Goal: Information Seeking & Learning: Check status

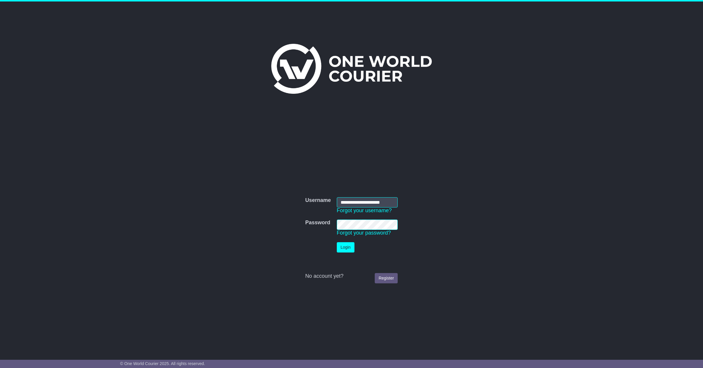
type input "**********"
click at [346, 249] on button "Login" at bounding box center [346, 247] width 18 height 10
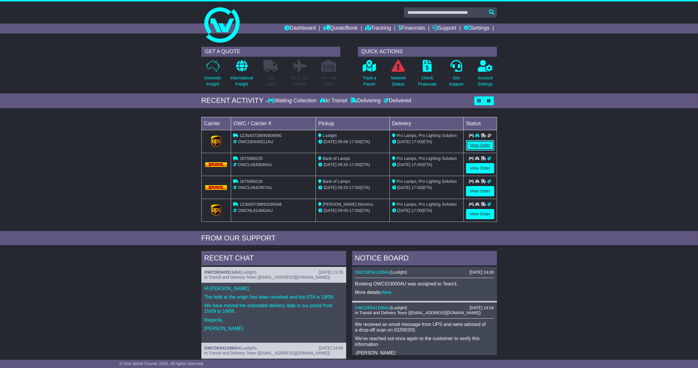
click at [478, 146] on link "View Order" at bounding box center [480, 145] width 28 height 10
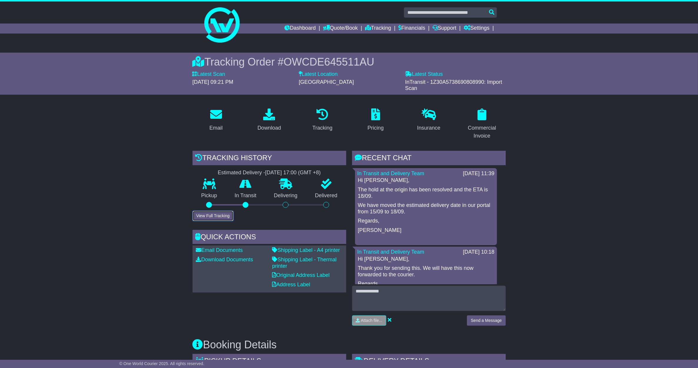
click at [222, 219] on button "View Full Tracking" at bounding box center [212, 216] width 41 height 10
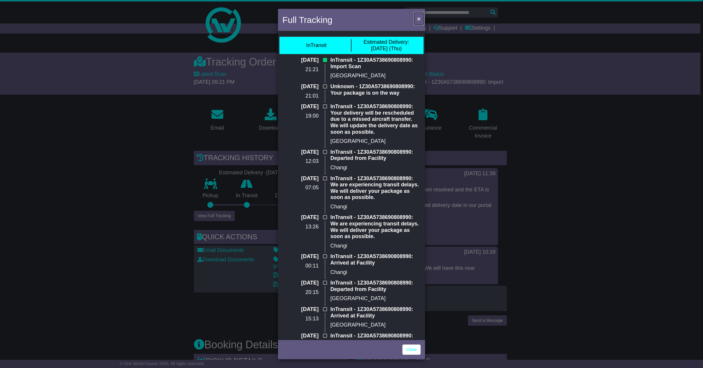
click at [419, 19] on span "×" at bounding box center [419, 18] width 4 height 7
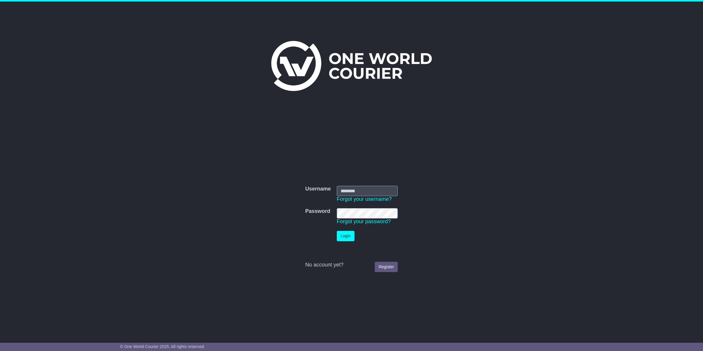
type input "**********"
click at [346, 237] on button "Login" at bounding box center [346, 236] width 18 height 10
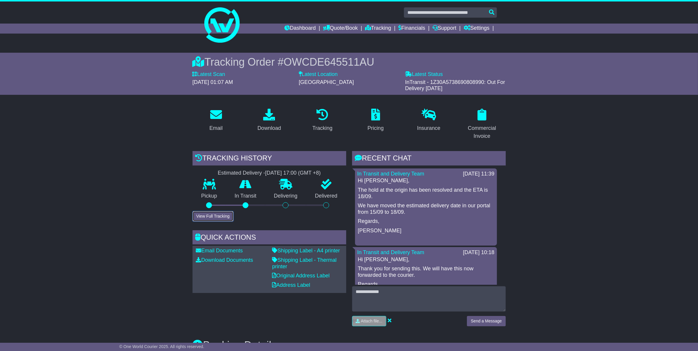
click at [210, 213] on button "View Full Tracking" at bounding box center [212, 216] width 41 height 10
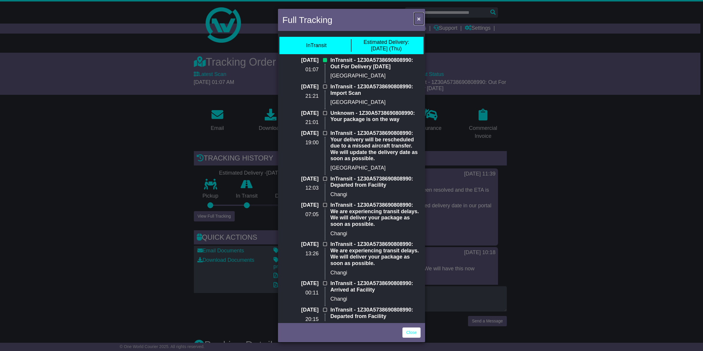
click at [418, 20] on span "×" at bounding box center [419, 18] width 4 height 7
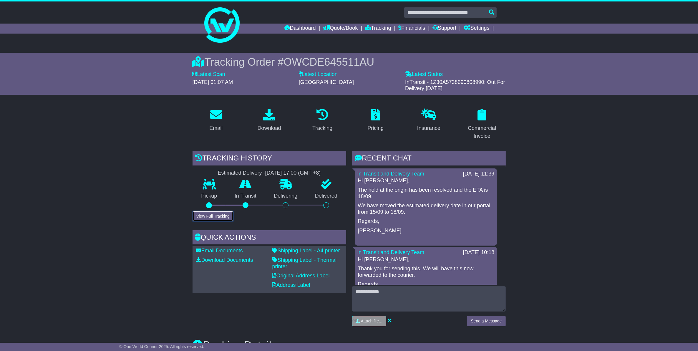
click at [211, 217] on button "View Full Tracking" at bounding box center [212, 216] width 41 height 10
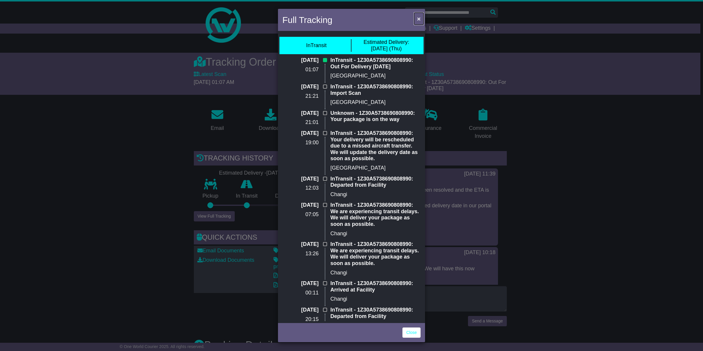
click at [418, 18] on span "×" at bounding box center [419, 18] width 4 height 7
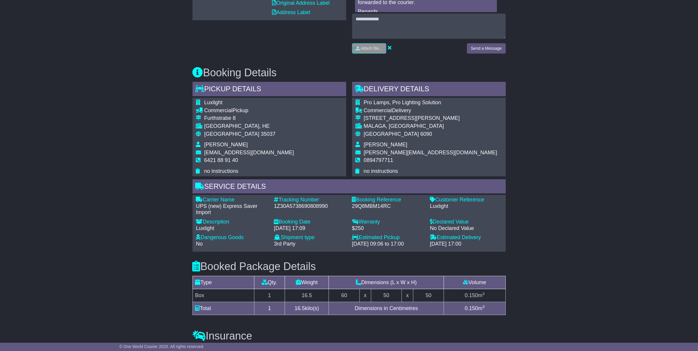
scroll to position [294, 0]
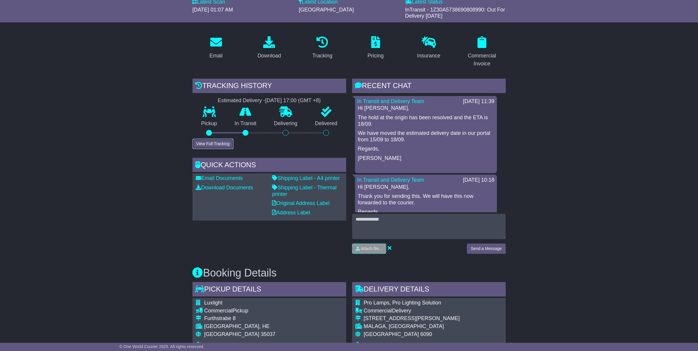
click at [209, 143] on button "View Full Tracking" at bounding box center [212, 144] width 41 height 10
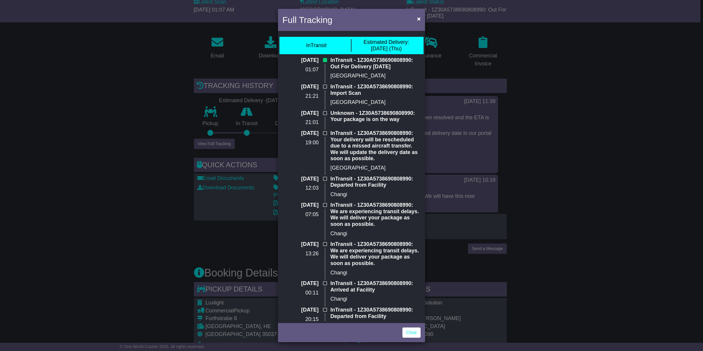
scroll to position [294, 0]
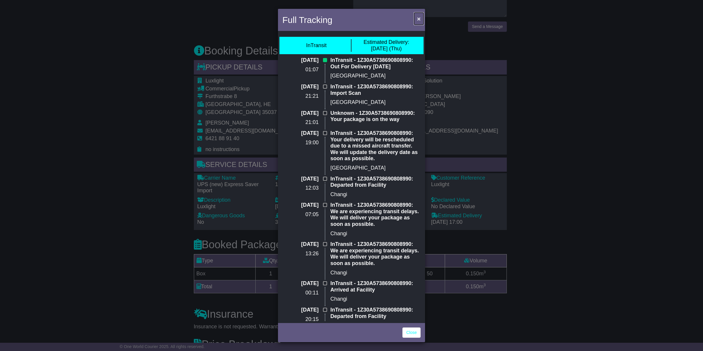
click at [419, 16] on span "×" at bounding box center [419, 18] width 4 height 7
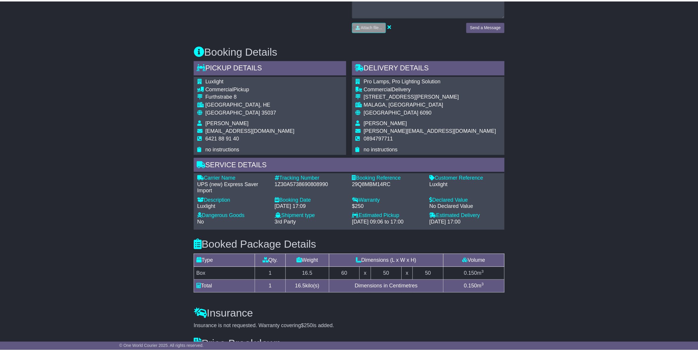
scroll to position [41, 0]
